Goal: Task Accomplishment & Management: Complete application form

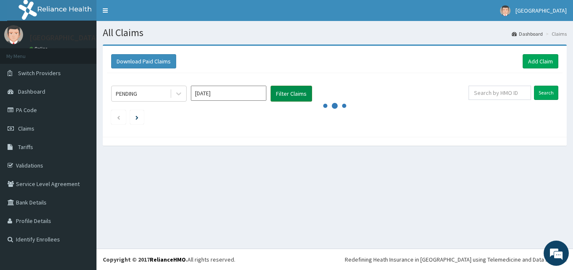
click at [288, 97] on button "Filter Claims" at bounding box center [292, 94] width 42 height 16
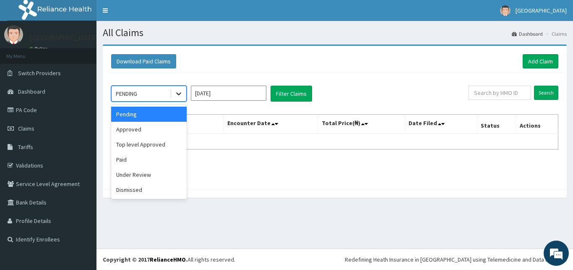
click at [180, 93] on icon at bounding box center [179, 93] width 8 height 8
click at [159, 132] on div "Approved" at bounding box center [149, 129] width 76 height 15
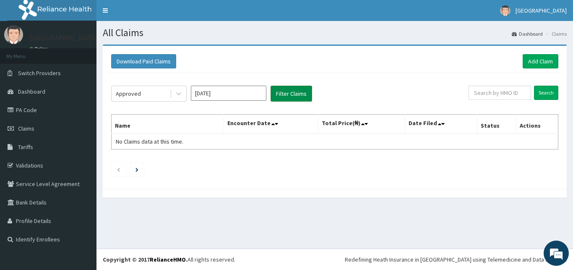
click at [297, 91] on button "Filter Claims" at bounding box center [292, 94] width 42 height 16
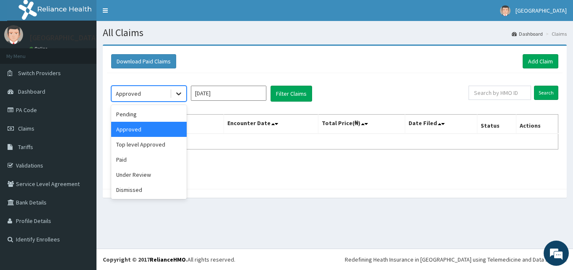
click at [182, 92] on icon at bounding box center [179, 93] width 8 height 8
click at [149, 177] on div "Under Review" at bounding box center [149, 174] width 76 height 15
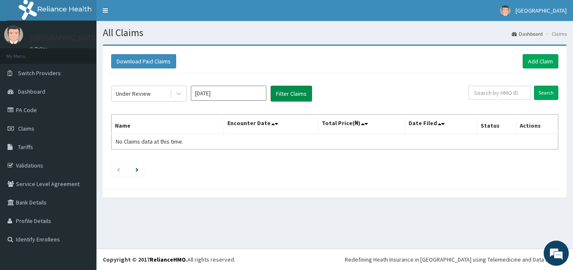
click at [288, 94] on button "Filter Claims" at bounding box center [292, 94] width 42 height 16
click at [176, 93] on icon at bounding box center [179, 93] width 8 height 8
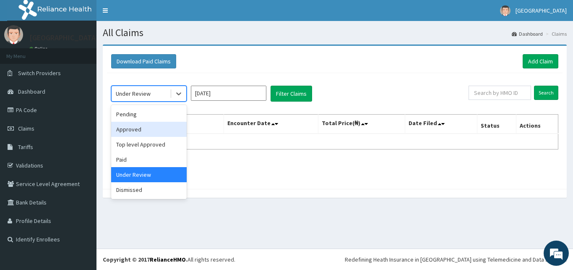
click at [153, 133] on div "Approved" at bounding box center [149, 129] width 76 height 15
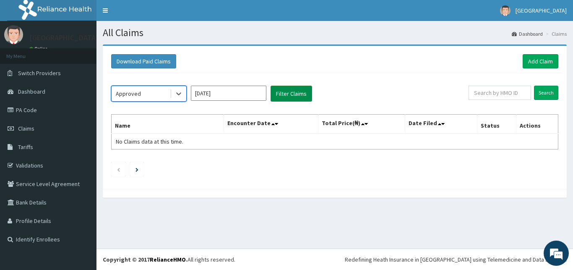
click at [288, 91] on button "Filter Claims" at bounding box center [292, 94] width 42 height 16
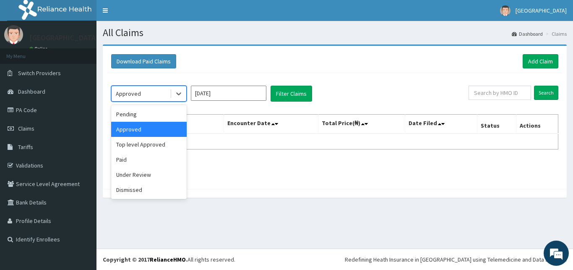
click at [170, 94] on div "Approved" at bounding box center [141, 93] width 58 height 13
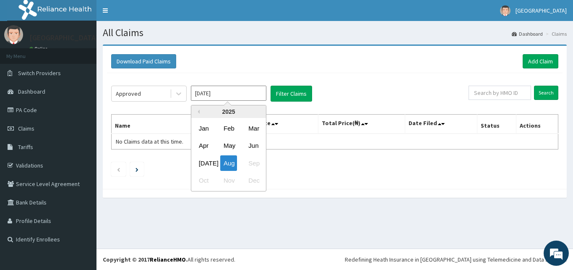
click at [254, 94] on input "[DATE]" at bounding box center [229, 93] width 76 height 15
click at [205, 160] on div "[DATE]" at bounding box center [204, 163] width 17 height 16
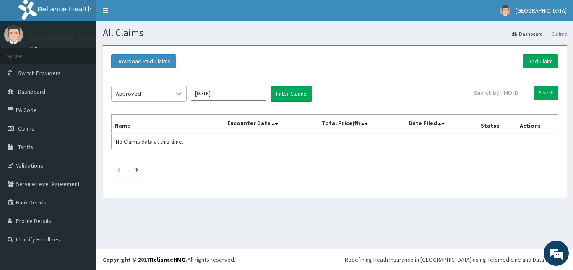
click at [171, 98] on div at bounding box center [178, 93] width 15 height 15
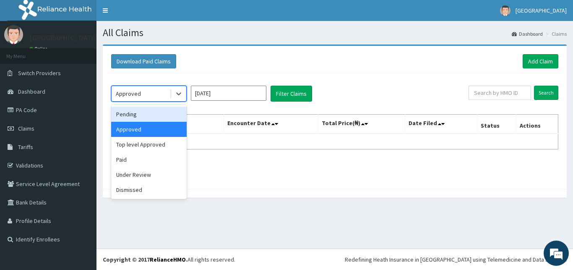
click at [157, 117] on div "Pending" at bounding box center [149, 114] width 76 height 15
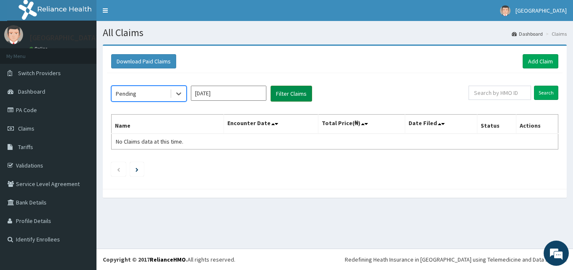
click at [292, 92] on button "Filter Claims" at bounding box center [292, 94] width 42 height 16
click at [175, 93] on icon at bounding box center [179, 93] width 8 height 8
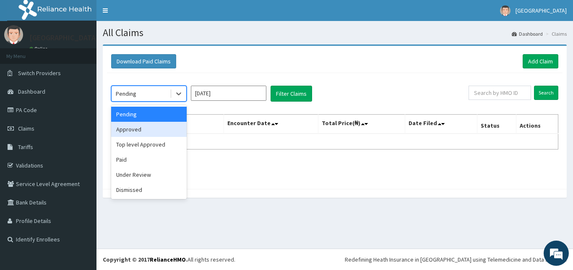
click at [169, 130] on div "Approved" at bounding box center [149, 129] width 76 height 15
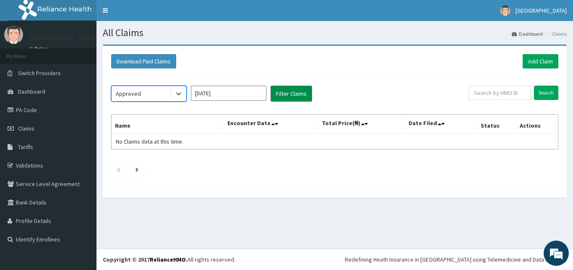
click at [284, 93] on button "Filter Claims" at bounding box center [292, 94] width 42 height 16
click at [161, 93] on div "Approved" at bounding box center [141, 93] width 58 height 13
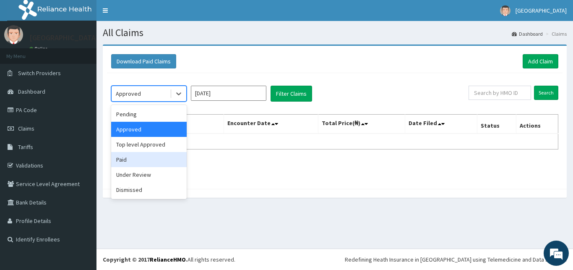
click at [166, 159] on div "Paid" at bounding box center [149, 159] width 76 height 15
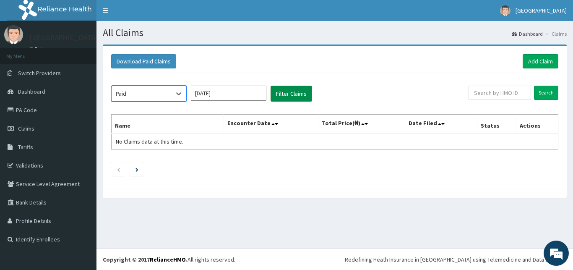
click at [290, 92] on button "Filter Claims" at bounding box center [292, 94] width 42 height 16
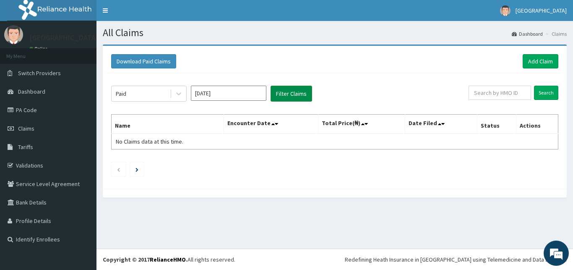
click at [290, 92] on button "Filter Claims" at bounding box center [292, 94] width 42 height 16
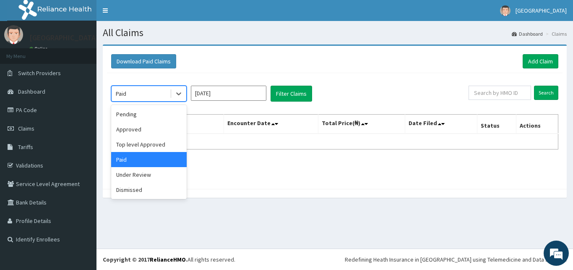
click at [162, 93] on div "Paid" at bounding box center [141, 93] width 58 height 13
click at [161, 175] on div "Under Review" at bounding box center [149, 174] width 76 height 15
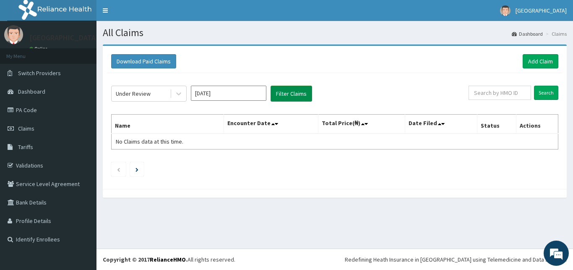
click at [291, 94] on button "Filter Claims" at bounding box center [292, 94] width 42 height 16
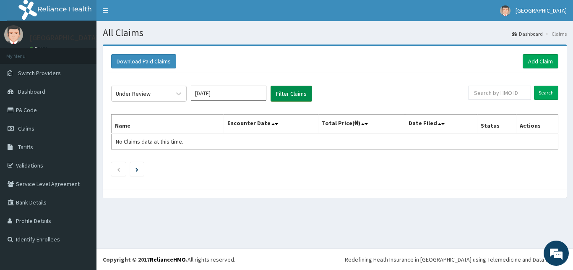
click at [291, 94] on button "Filter Claims" at bounding box center [292, 94] width 42 height 16
click at [173, 94] on div at bounding box center [178, 93] width 15 height 15
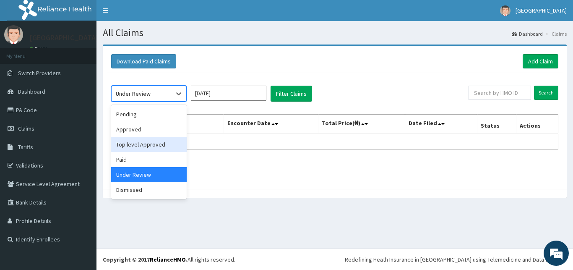
click at [154, 142] on div "Top level Approved" at bounding box center [149, 144] width 76 height 15
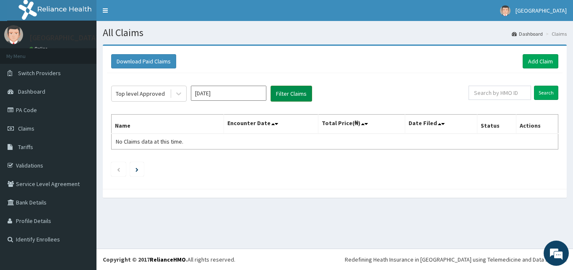
click at [287, 93] on button "Filter Claims" at bounding box center [292, 94] width 42 height 16
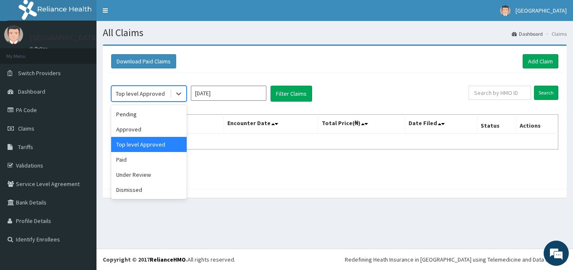
click at [169, 94] on div "Top level Approved" at bounding box center [141, 93] width 58 height 13
click at [162, 132] on div "Approved" at bounding box center [149, 129] width 76 height 15
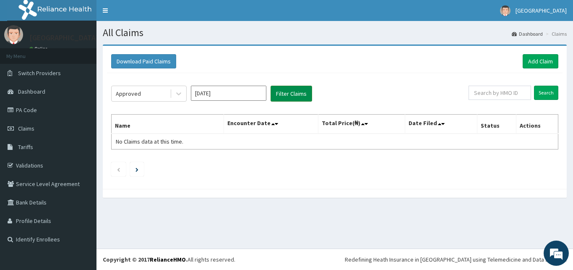
click at [289, 96] on button "Filter Claims" at bounding box center [292, 94] width 42 height 16
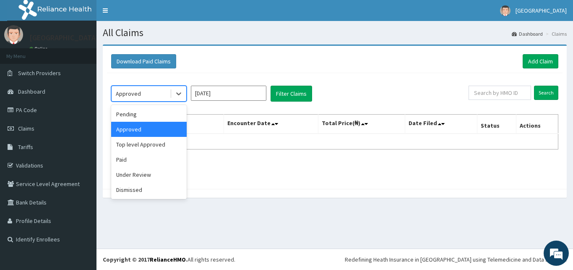
click at [167, 91] on div "Approved" at bounding box center [141, 93] width 58 height 13
click at [165, 188] on div "Dismissed" at bounding box center [149, 189] width 76 height 15
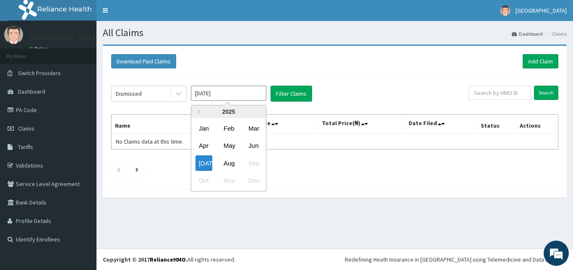
click at [240, 92] on input "Jul 2025" at bounding box center [229, 93] width 76 height 15
click at [248, 148] on div "Jun" at bounding box center [253, 146] width 17 height 16
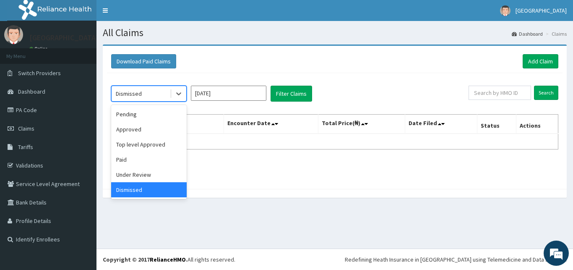
click at [164, 94] on div "Dismissed" at bounding box center [141, 93] width 58 height 13
click at [156, 162] on div "Paid" at bounding box center [149, 159] width 76 height 15
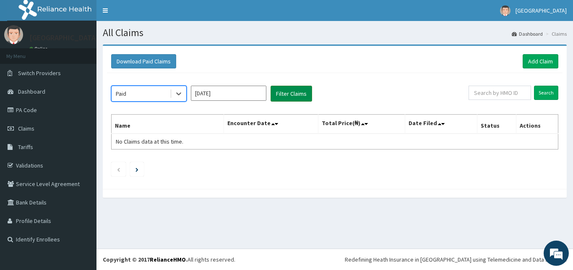
click at [290, 92] on button "Filter Claims" at bounding box center [292, 94] width 42 height 16
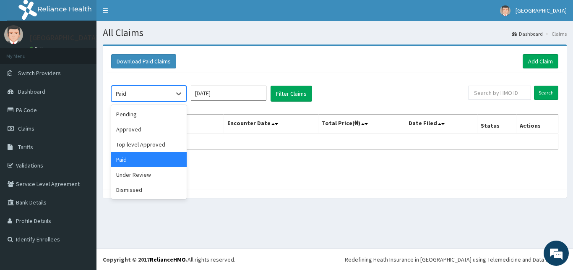
click at [168, 93] on div "Paid" at bounding box center [141, 93] width 58 height 13
click at [163, 117] on div "Pending" at bounding box center [149, 114] width 76 height 15
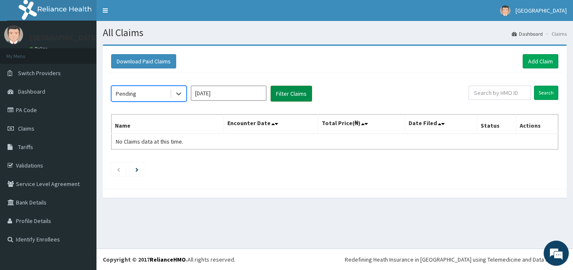
click at [291, 89] on button "Filter Claims" at bounding box center [292, 94] width 42 height 16
click at [291, 91] on button "Filter Claims" at bounding box center [292, 94] width 42 height 16
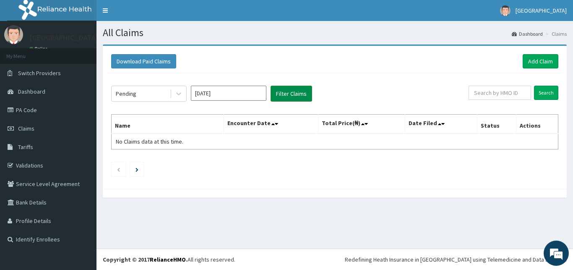
click at [291, 91] on button "Filter Claims" at bounding box center [292, 94] width 42 height 16
click at [172, 91] on div at bounding box center [178, 93] width 15 height 15
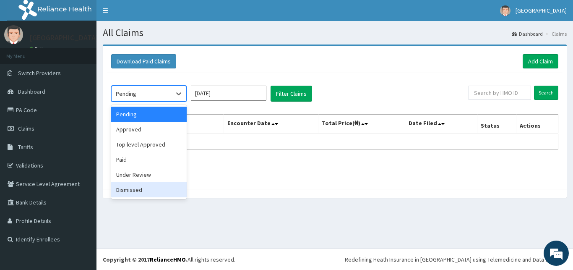
click at [175, 188] on div "Dismissed" at bounding box center [149, 189] width 76 height 15
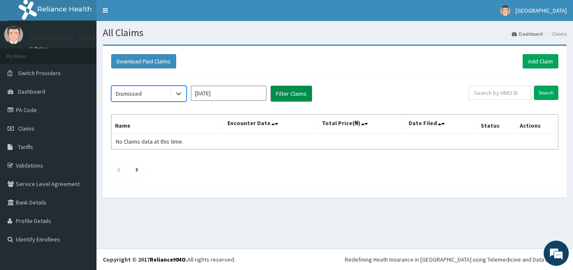
click at [291, 91] on button "Filter Claims" at bounding box center [292, 94] width 42 height 16
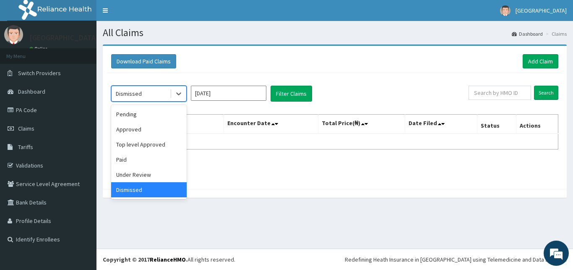
click at [164, 94] on div "Dismissed" at bounding box center [141, 93] width 58 height 13
click at [153, 118] on div "Pending" at bounding box center [149, 114] width 76 height 15
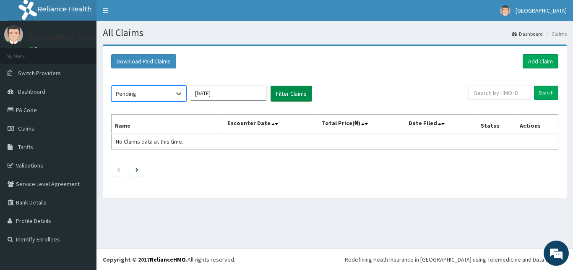
click at [290, 91] on button "Filter Claims" at bounding box center [292, 94] width 42 height 16
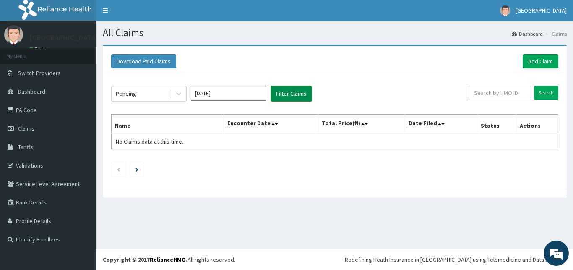
click at [290, 91] on button "Filter Claims" at bounding box center [292, 94] width 42 height 16
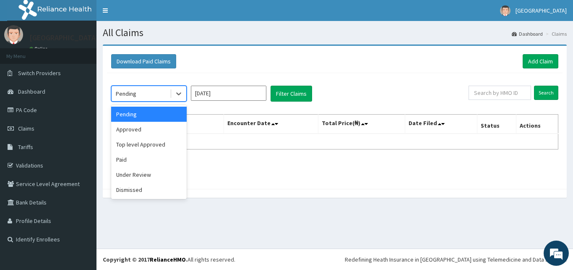
click at [167, 96] on div "Pending" at bounding box center [141, 93] width 58 height 13
click at [159, 131] on div "Approved" at bounding box center [149, 129] width 76 height 15
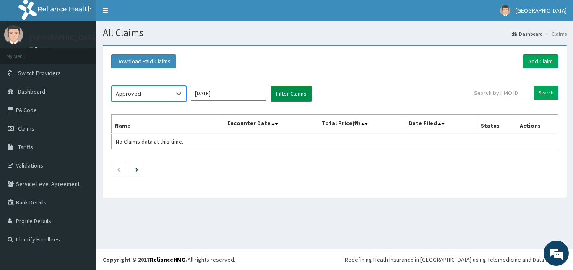
click at [290, 94] on button "Filter Claims" at bounding box center [292, 94] width 42 height 16
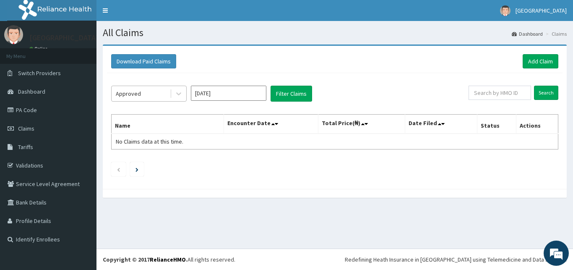
click at [158, 93] on div "Approved" at bounding box center [141, 93] width 58 height 13
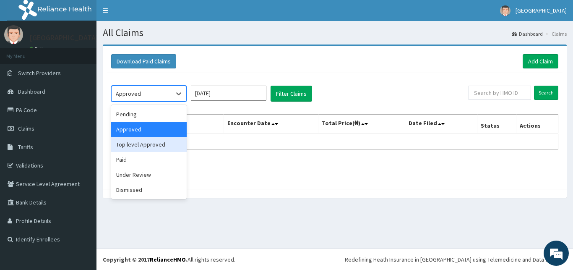
click at [163, 149] on div "Top level Approved" at bounding box center [149, 144] width 76 height 15
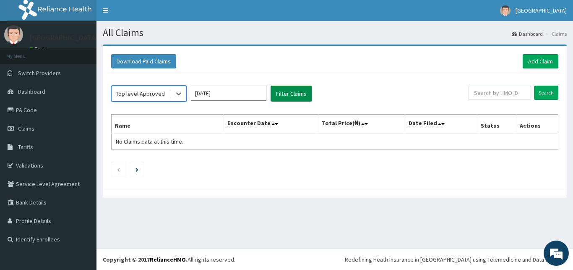
click at [285, 94] on button "Filter Claims" at bounding box center [292, 94] width 42 height 16
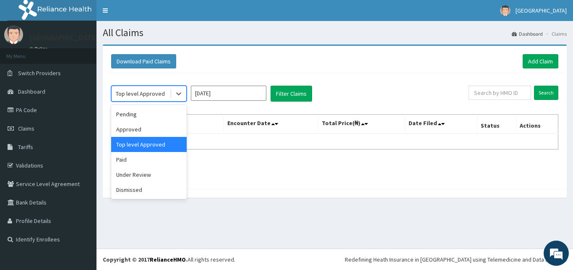
click at [151, 94] on div "Top level Approved" at bounding box center [140, 93] width 49 height 8
click at [152, 162] on div "Paid" at bounding box center [149, 159] width 76 height 15
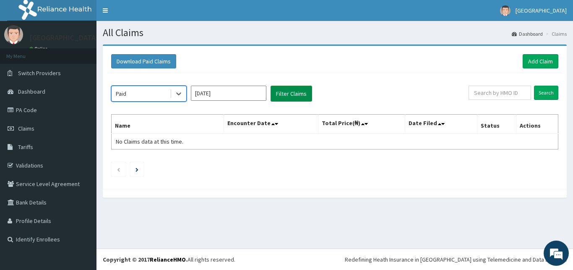
click at [292, 91] on button "Filter Claims" at bounding box center [292, 94] width 42 height 16
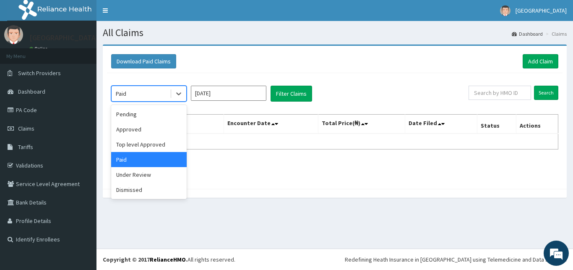
click at [156, 94] on div "Paid" at bounding box center [141, 93] width 58 height 13
click at [157, 174] on div "Under Review" at bounding box center [149, 174] width 76 height 15
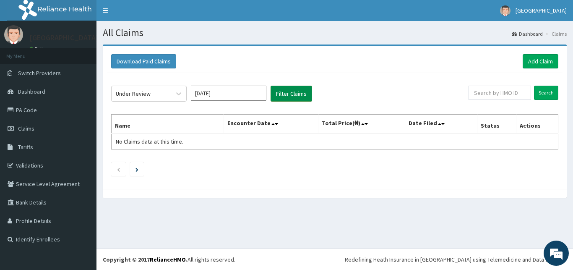
click at [291, 91] on button "Filter Claims" at bounding box center [292, 94] width 42 height 16
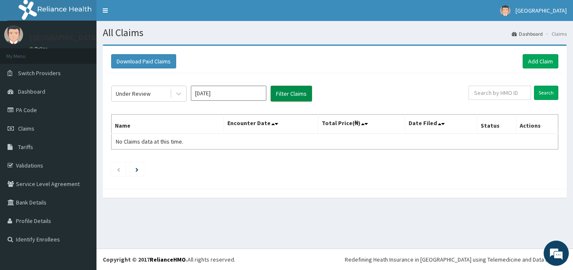
click at [291, 91] on button "Filter Claims" at bounding box center [292, 94] width 42 height 16
click at [138, 168] on icon "Next page" at bounding box center [137, 169] width 3 height 4
click at [288, 91] on button "Filter Claims" at bounding box center [292, 94] width 42 height 16
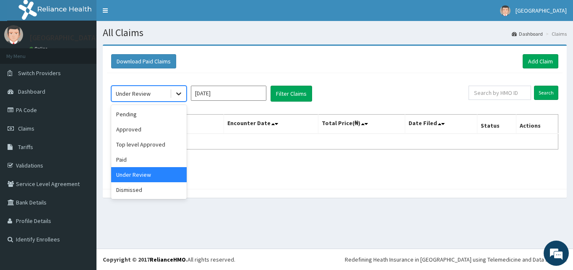
click at [179, 95] on icon at bounding box center [178, 94] width 5 height 3
click at [182, 190] on div "Dismissed" at bounding box center [149, 189] width 76 height 15
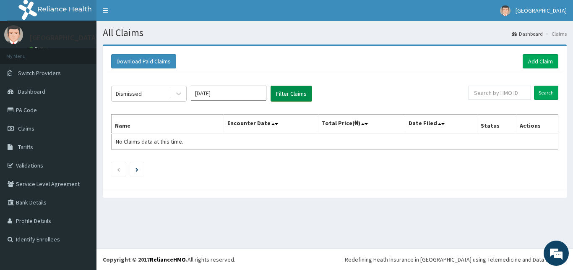
click at [296, 94] on button "Filter Claims" at bounding box center [292, 94] width 42 height 16
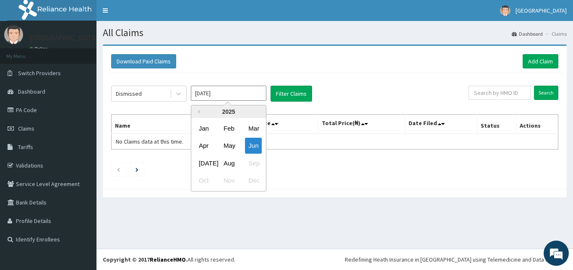
click at [251, 92] on input "Jun 2025" at bounding box center [229, 93] width 76 height 15
click at [203, 165] on div "Jul" at bounding box center [204, 163] width 17 height 16
type input "Jul 2025"
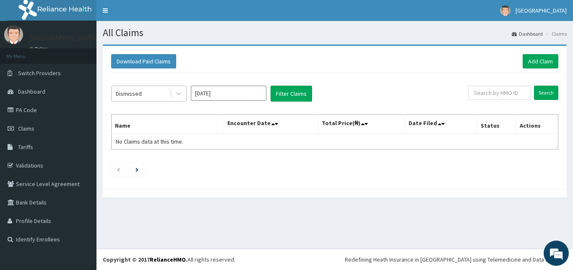
click at [170, 93] on div at bounding box center [178, 93] width 16 height 15
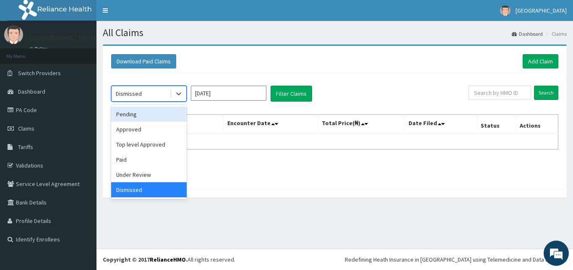
click at [164, 118] on div "Pending" at bounding box center [149, 114] width 76 height 15
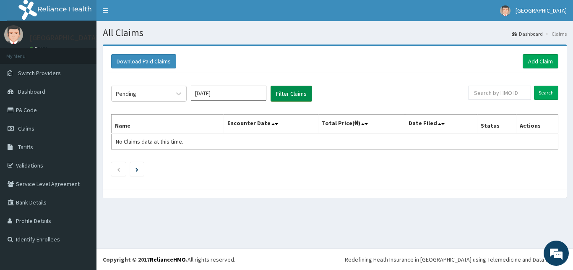
click at [288, 94] on button "Filter Claims" at bounding box center [292, 94] width 42 height 16
click at [512, 94] on input "text" at bounding box center [500, 93] width 63 height 14
click at [537, 58] on link "Add Claim" at bounding box center [541, 61] width 36 height 14
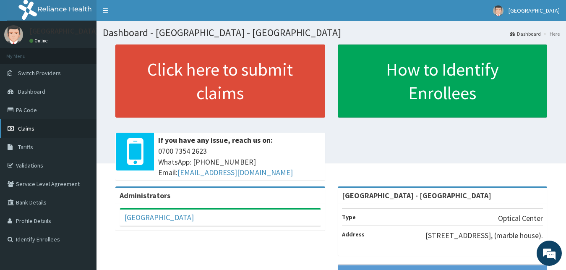
click at [34, 131] on span "Claims" at bounding box center [26, 129] width 16 height 8
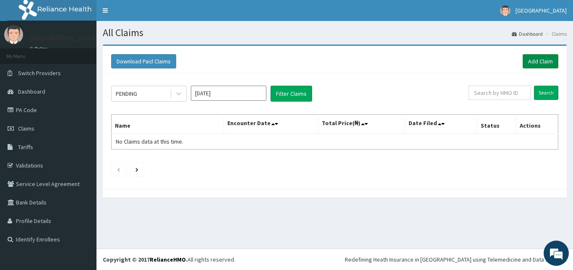
click at [538, 64] on link "Add Claim" at bounding box center [541, 61] width 36 height 14
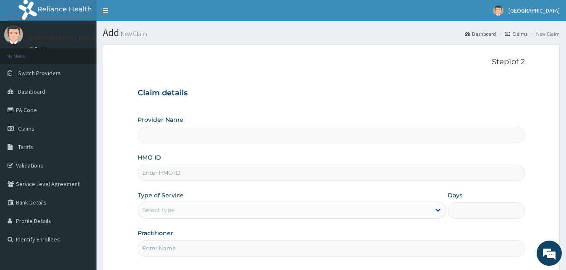
click at [230, 176] on input "HMO ID" at bounding box center [332, 173] width 388 height 16
type input "Ocuville Eye Center - Ogudu"
click at [230, 176] on input "HMO ID" at bounding box center [332, 173] width 388 height 16
type input "RSP/10012/A"
click at [182, 210] on div "Select type" at bounding box center [284, 209] width 293 height 13
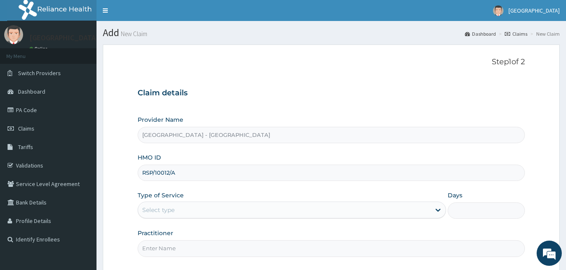
click at [182, 210] on div "Select type" at bounding box center [284, 209] width 293 height 13
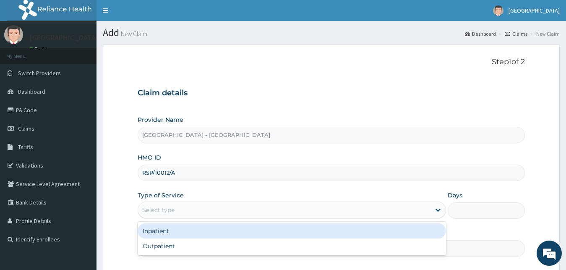
click at [187, 209] on div "Select type" at bounding box center [284, 209] width 293 height 13
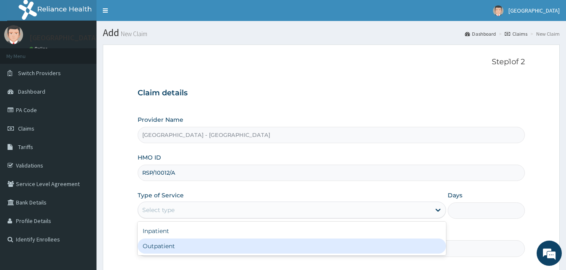
click at [182, 246] on div "Outpatient" at bounding box center [292, 245] width 309 height 15
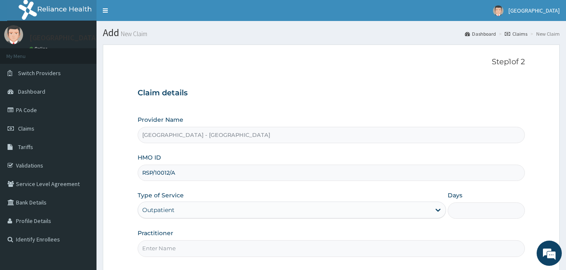
type input "1"
click at [318, 251] on input "Practitioner" at bounding box center [332, 248] width 388 height 16
type input "d"
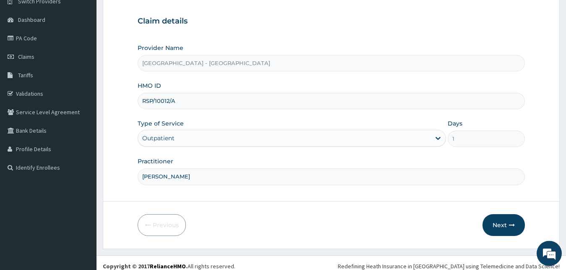
scroll to position [78, 0]
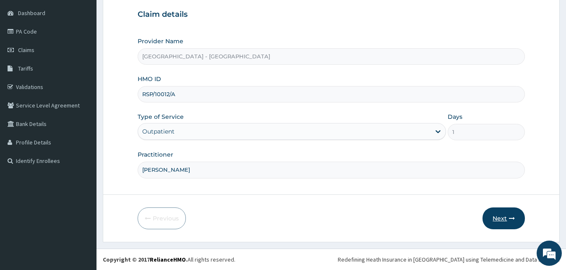
type input "DR ABRAHAM"
click at [508, 218] on button "Next" at bounding box center [504, 218] width 42 height 22
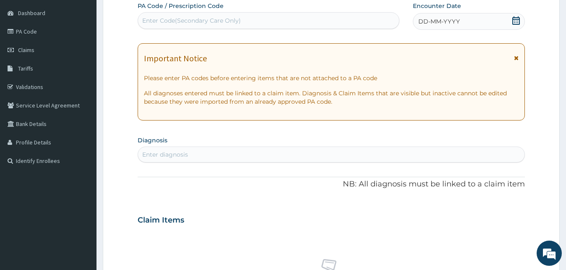
click at [370, 19] on div "Enter Code(Secondary Care Only)" at bounding box center [268, 20] width 261 height 13
type input "PA/64BCA9"
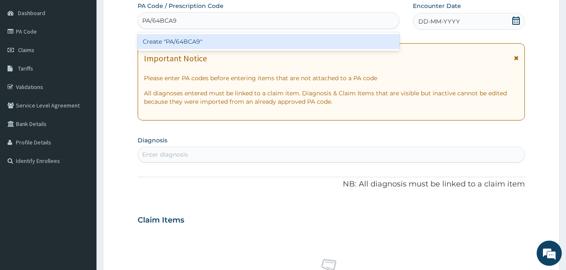
click at [372, 42] on div "Create "PA/64BCA9"" at bounding box center [269, 41] width 262 height 15
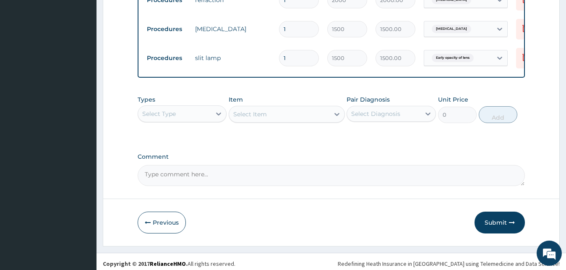
scroll to position [418, 0]
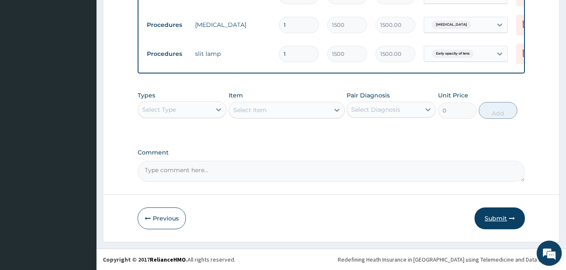
click at [493, 217] on button "Submit" at bounding box center [500, 218] width 50 height 22
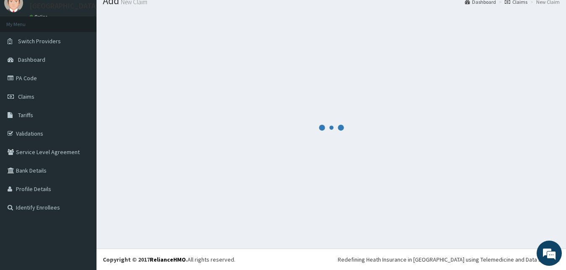
scroll to position [32, 0]
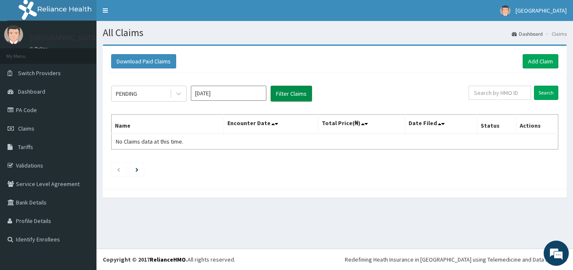
click at [293, 93] on button "Filter Claims" at bounding box center [292, 94] width 42 height 16
click at [229, 92] on input "[DATE]" at bounding box center [229, 93] width 76 height 15
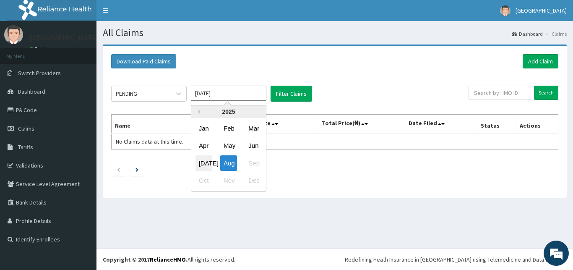
click at [207, 156] on div "[DATE]" at bounding box center [204, 163] width 17 height 16
type input "[DATE]"
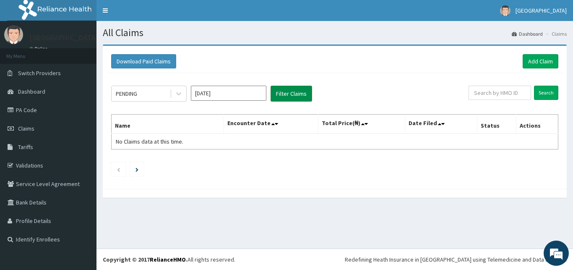
click at [282, 96] on button "Filter Claims" at bounding box center [292, 94] width 42 height 16
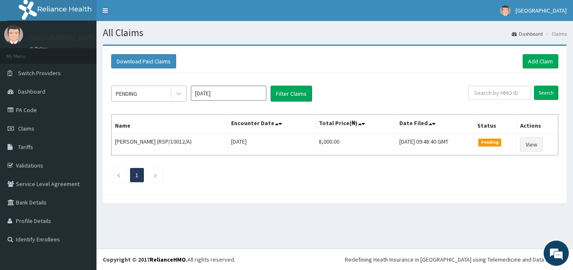
click at [161, 95] on div "PENDING" at bounding box center [141, 93] width 58 height 13
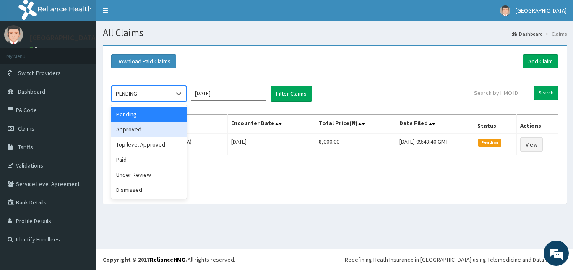
click at [170, 131] on div "Approved" at bounding box center [149, 129] width 76 height 15
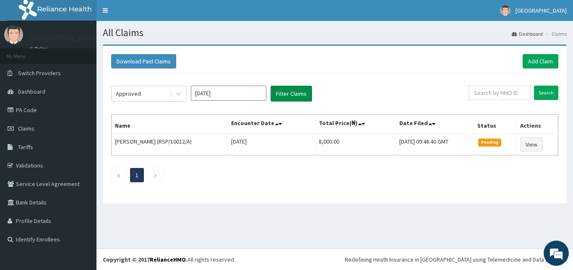
click at [288, 98] on button "Filter Claims" at bounding box center [292, 94] width 42 height 16
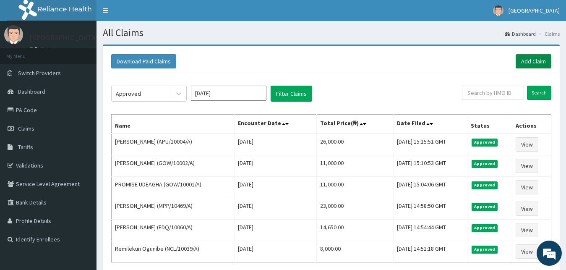
click at [523, 59] on link "Add Claim" at bounding box center [534, 61] width 36 height 14
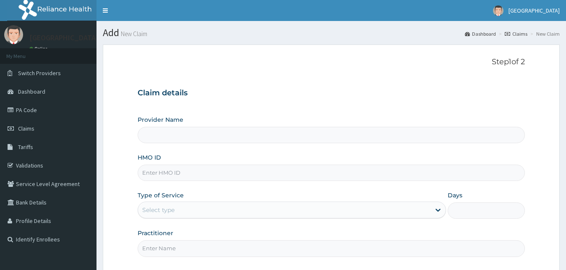
click at [333, 177] on input "HMO ID" at bounding box center [332, 173] width 388 height 16
type input "[GEOGRAPHIC_DATA] - [GEOGRAPHIC_DATA]"
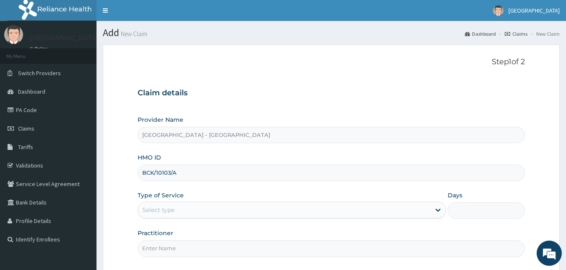
type input "BCK/10103/A"
click at [282, 212] on div "Select type" at bounding box center [284, 209] width 293 height 13
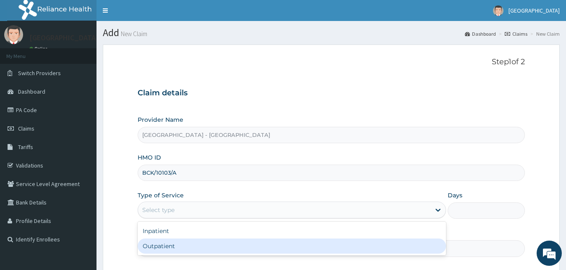
click at [279, 245] on div "Outpatient" at bounding box center [292, 245] width 309 height 15
type input "1"
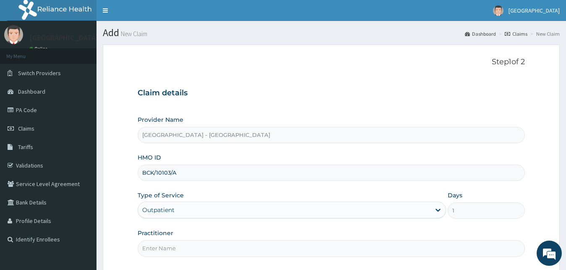
click at [281, 248] on input "Practitioner" at bounding box center [332, 248] width 388 height 16
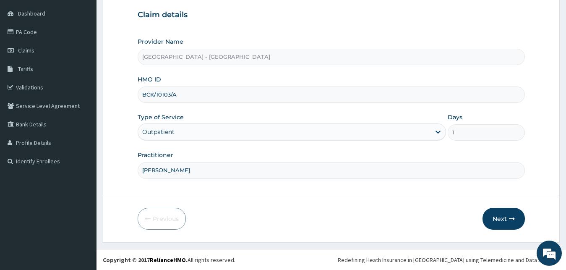
scroll to position [78, 0]
type input "[PERSON_NAME]"
click at [504, 216] on button "Next" at bounding box center [504, 218] width 42 height 22
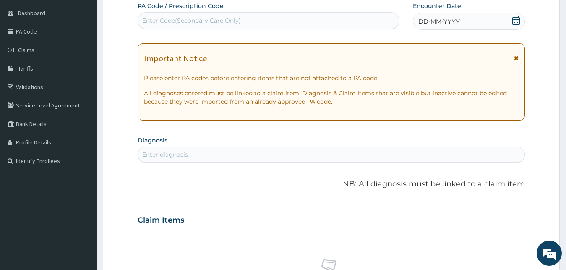
click at [208, 18] on div "Enter Code(Secondary Care Only)" at bounding box center [191, 20] width 99 height 8
type input "PA/42389D"
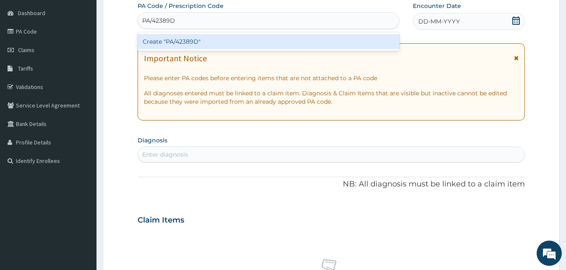
click at [236, 41] on div "Create "PA/42389D"" at bounding box center [269, 41] width 262 height 15
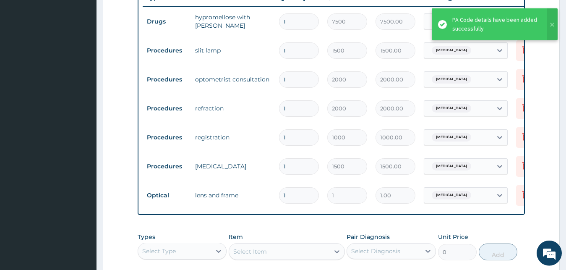
scroll to position [324, 0]
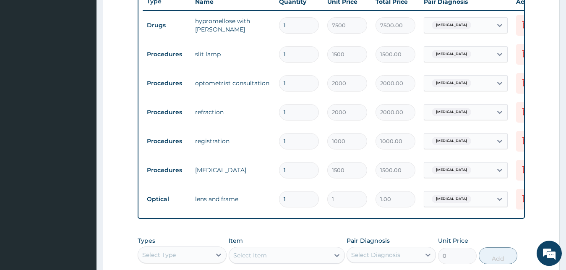
click at [288, 199] on input "1" at bounding box center [299, 199] width 40 height 16
type input "15"
type input "15.00"
type input "150"
type input "150.00"
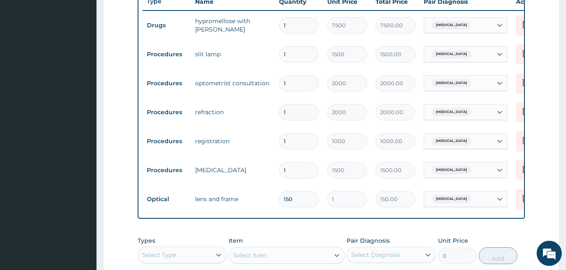
type input "1500"
type input "1500.00"
type input "15000"
type input "15000.00"
type input "15000"
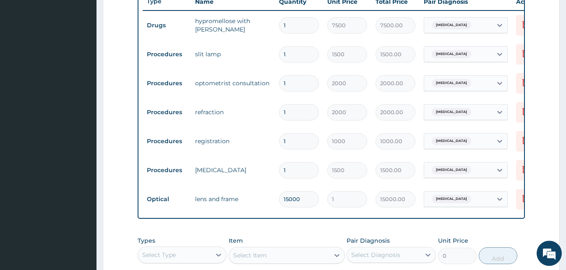
click at [550, 216] on form "Step 2 of 2 PA Code / Prescription Code PA/42389D Encounter Date 14-07-2025 Imp…" at bounding box center [331, 53] width 457 height 667
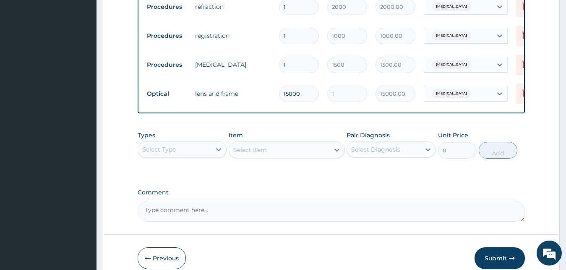
scroll to position [476, 0]
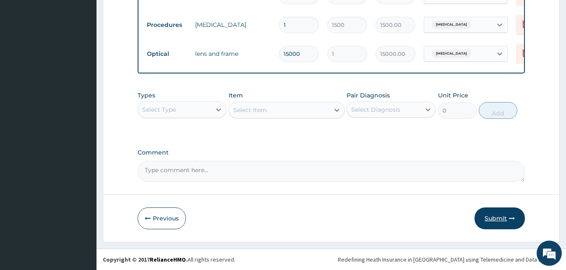
click at [498, 221] on button "Submit" at bounding box center [500, 218] width 50 height 22
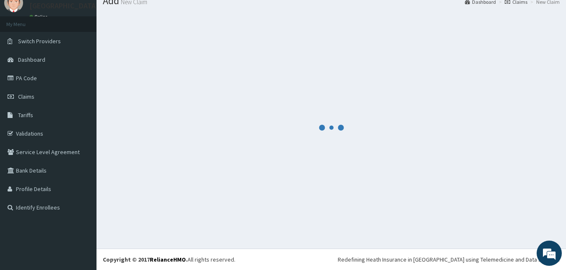
scroll to position [32, 0]
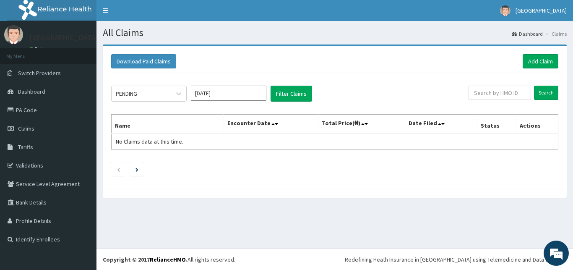
click at [222, 92] on input "[DATE]" at bounding box center [229, 93] width 76 height 15
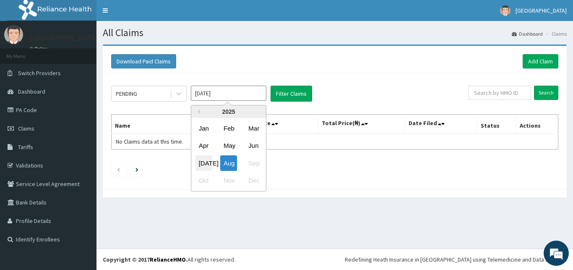
click at [206, 162] on div "[DATE]" at bounding box center [204, 163] width 17 height 16
type input "[DATE]"
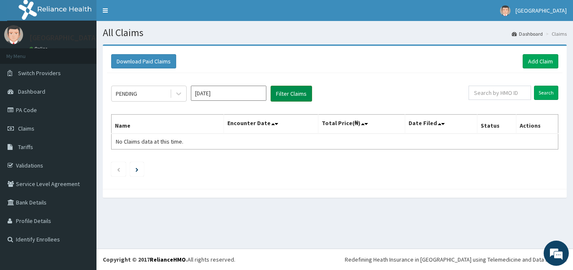
click at [291, 94] on button "Filter Claims" at bounding box center [292, 94] width 42 height 16
click at [280, 102] on div "PENDING [DATE] Filter Claims Search Name Encounter Date Total Price(₦) Date Fil…" at bounding box center [335, 129] width 456 height 112
click at [293, 88] on button "Filter Claims" at bounding box center [292, 94] width 42 height 16
